Goal: Task Accomplishment & Management: Manage account settings

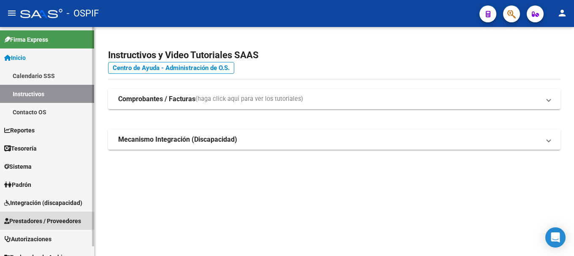
click at [61, 216] on link "Prestadores / Proveedores" at bounding box center [47, 221] width 94 height 18
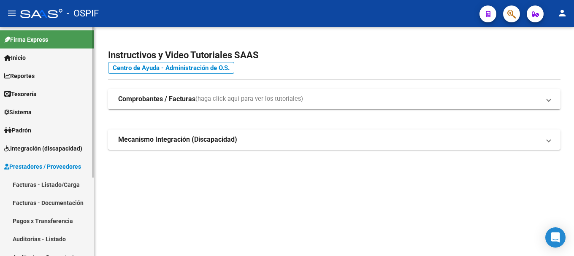
click at [49, 183] on link "Facturas - Listado/Carga" at bounding box center [47, 185] width 94 height 18
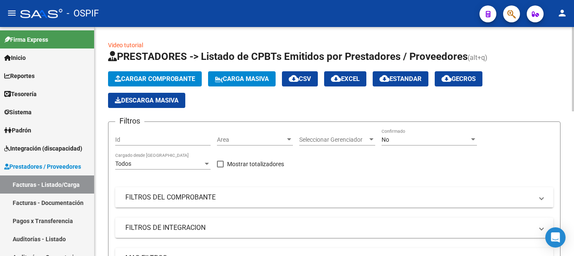
drag, startPoint x: 536, startPoint y: 198, endPoint x: 512, endPoint y: 204, distance: 24.3
click at [534, 199] on span "FILTROS DEL COMPROBANTE" at bounding box center [332, 197] width 414 height 9
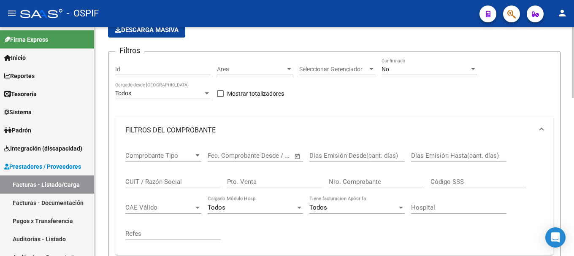
scroll to position [84, 0]
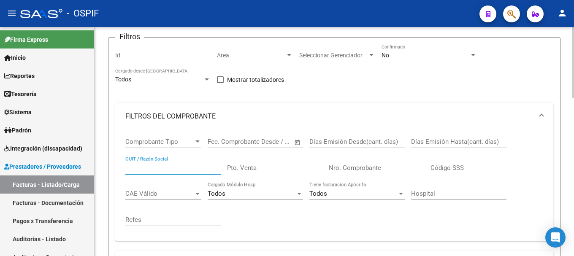
click at [152, 165] on input "CUIT / Razón Social" at bounding box center [172, 168] width 95 height 8
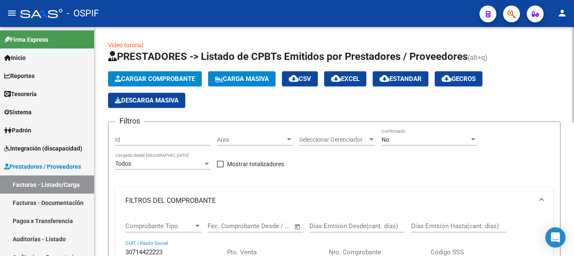
type input "30714422223"
click at [473, 141] on div at bounding box center [473, 139] width 8 height 7
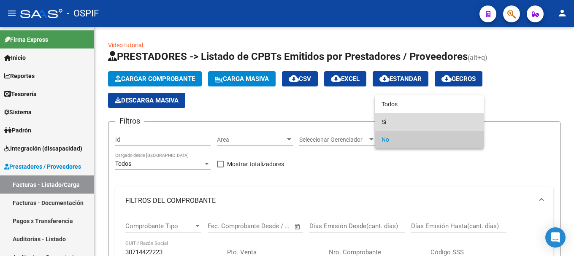
click at [420, 124] on span "Si" at bounding box center [428, 122] width 95 height 18
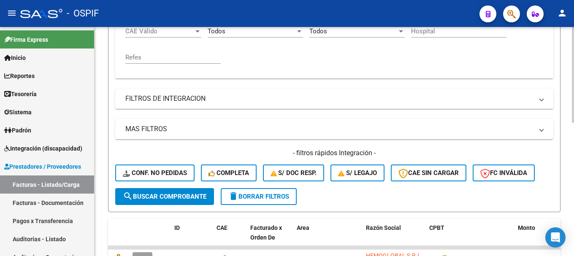
scroll to position [253, 0]
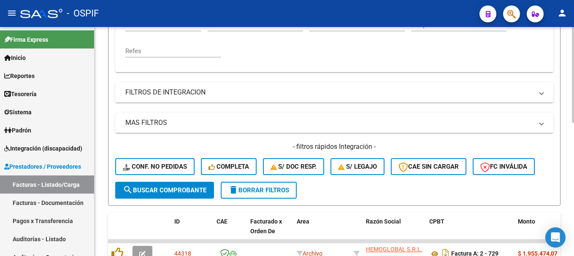
drag, startPoint x: 192, startPoint y: 190, endPoint x: 203, endPoint y: 189, distance: 10.3
click at [198, 189] on span "search Buscar Comprobante" at bounding box center [165, 191] width 84 height 8
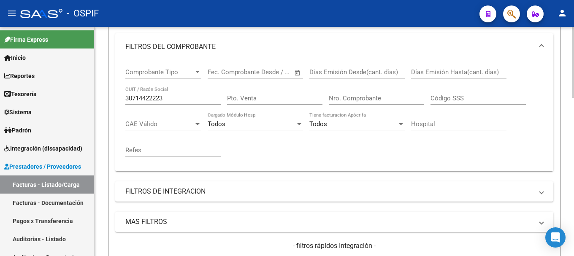
scroll to position [153, 0]
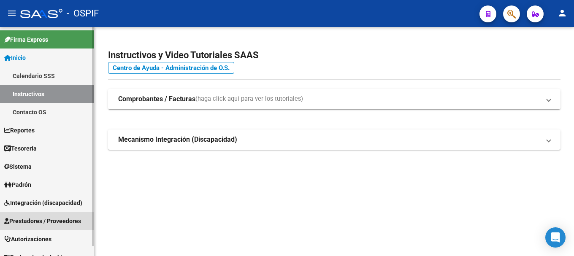
click at [36, 218] on span "Prestadores / Proveedores" at bounding box center [42, 220] width 77 height 9
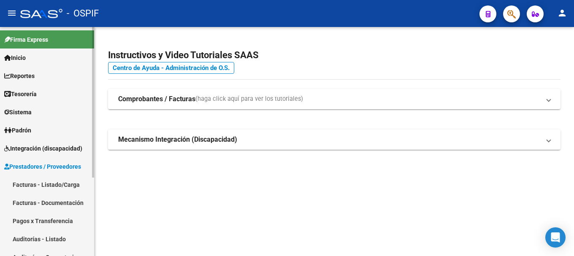
click at [58, 182] on link "Facturas - Listado/Carga" at bounding box center [47, 185] width 94 height 18
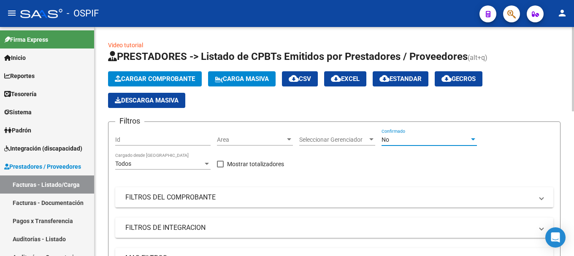
click at [475, 137] on div at bounding box center [473, 139] width 8 height 7
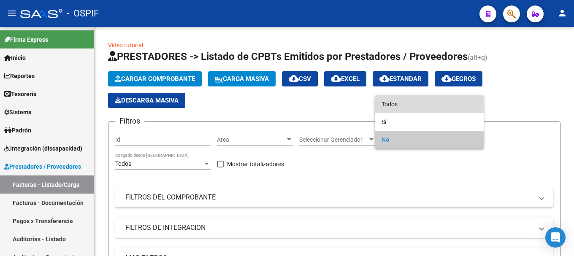
click at [420, 109] on span "Todos" at bounding box center [428, 104] width 95 height 18
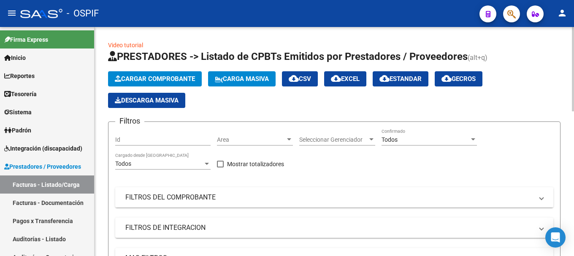
click at [541, 201] on span at bounding box center [541, 197] width 3 height 9
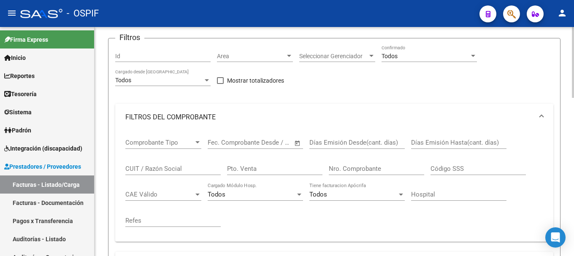
scroll to position [84, 0]
click at [170, 166] on input "CUIT / Razón Social" at bounding box center [172, 168] width 95 height 8
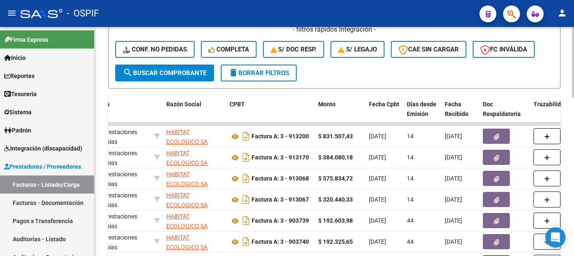
scroll to position [383, 0]
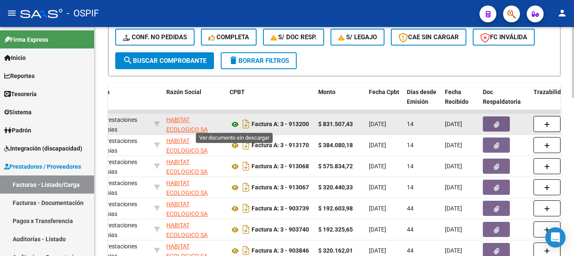
type input "HABITAT ECOLOGICO"
click at [233, 125] on icon at bounding box center [235, 124] width 11 height 10
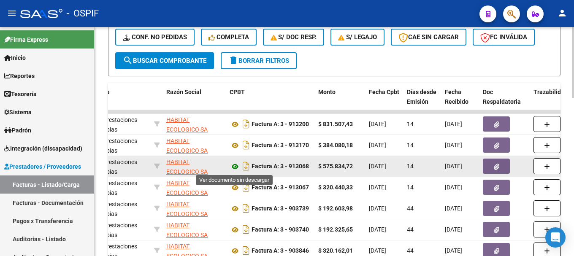
click at [235, 166] on icon at bounding box center [235, 167] width 11 height 10
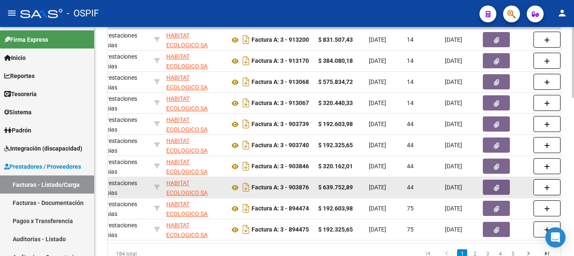
scroll to position [509, 0]
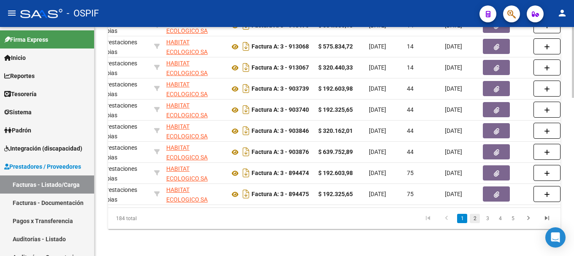
click at [474, 219] on link "2" at bounding box center [475, 218] width 10 height 9
click at [460, 218] on link "1" at bounding box center [462, 218] width 10 height 9
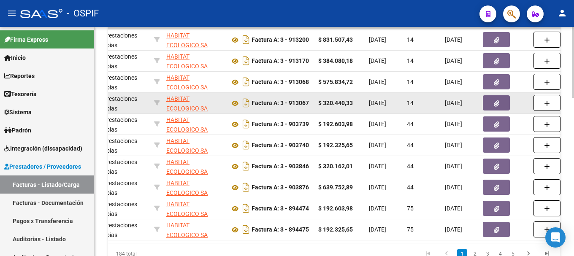
scroll to position [425, 0]
